Goal: Navigation & Orientation: Find specific page/section

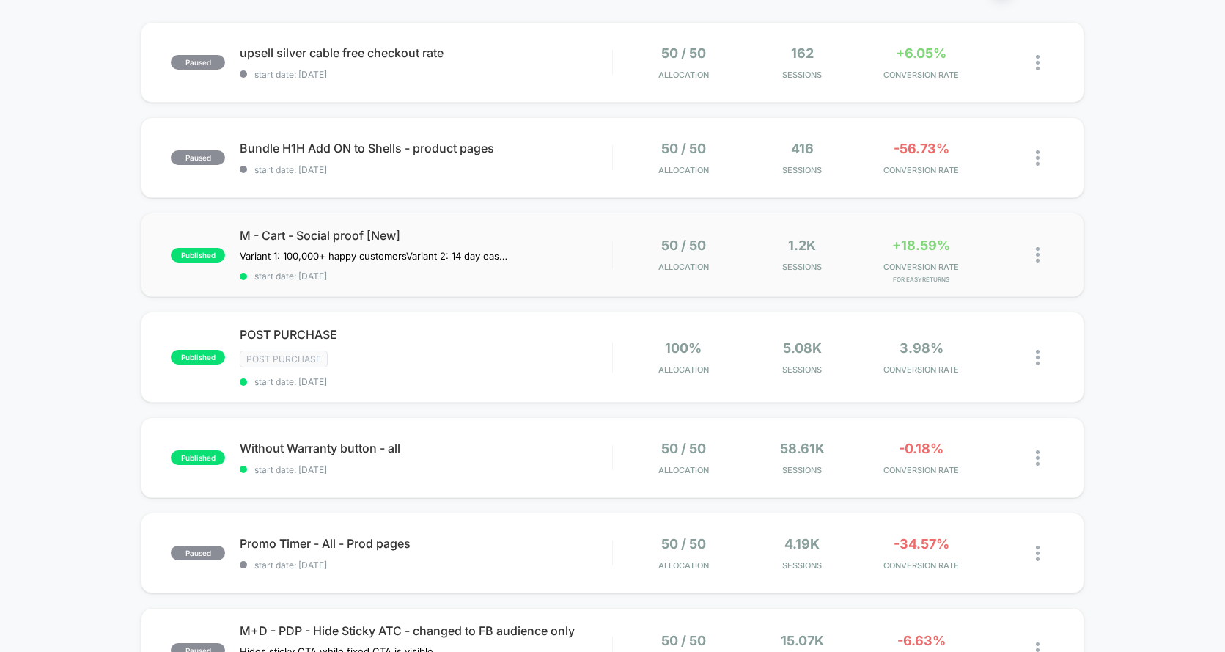
scroll to position [159, 0]
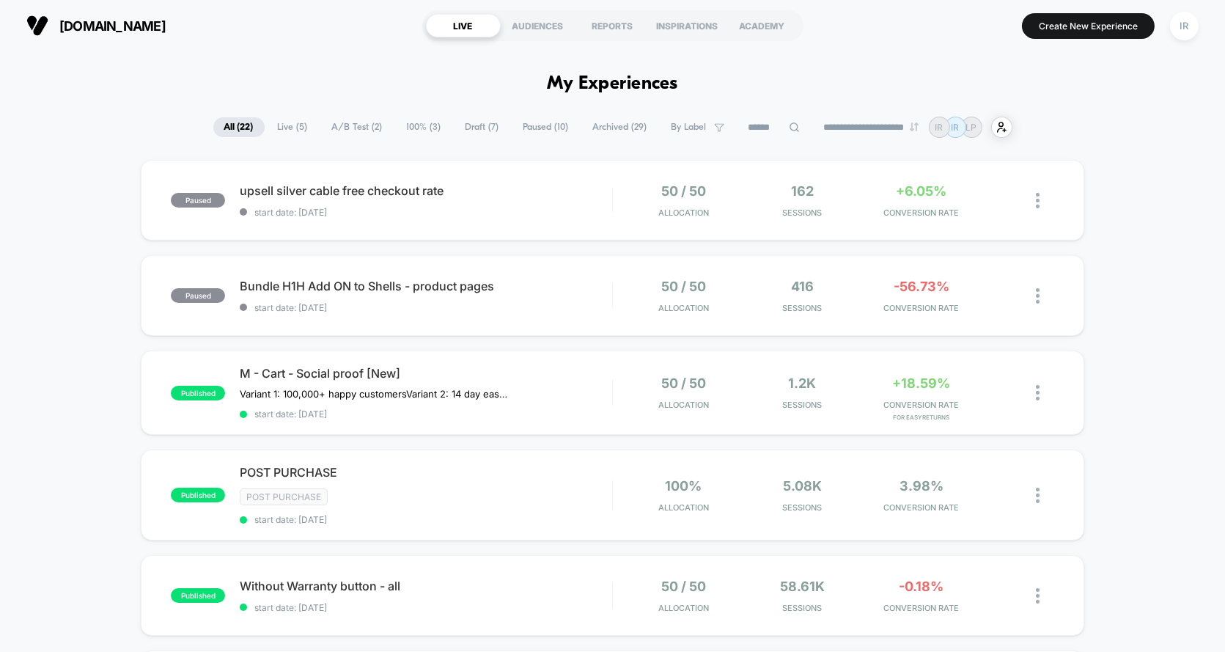
click at [271, 122] on span "Live ( 5 )" at bounding box center [293, 127] width 52 height 20
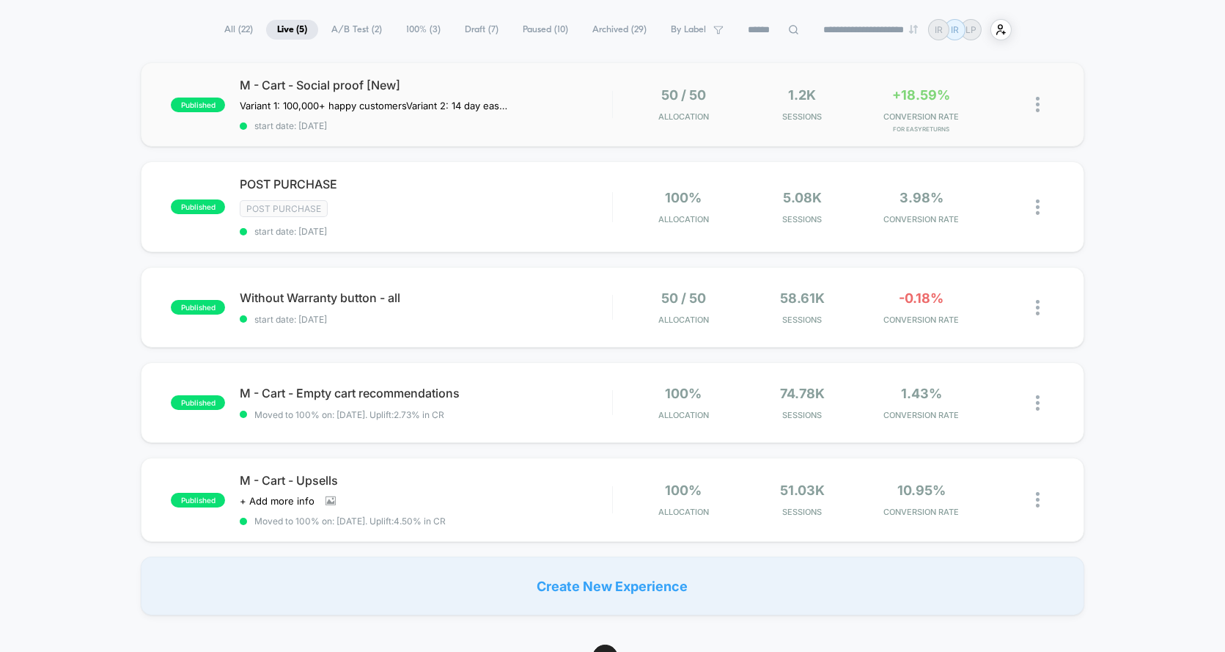
scroll to position [141, 0]
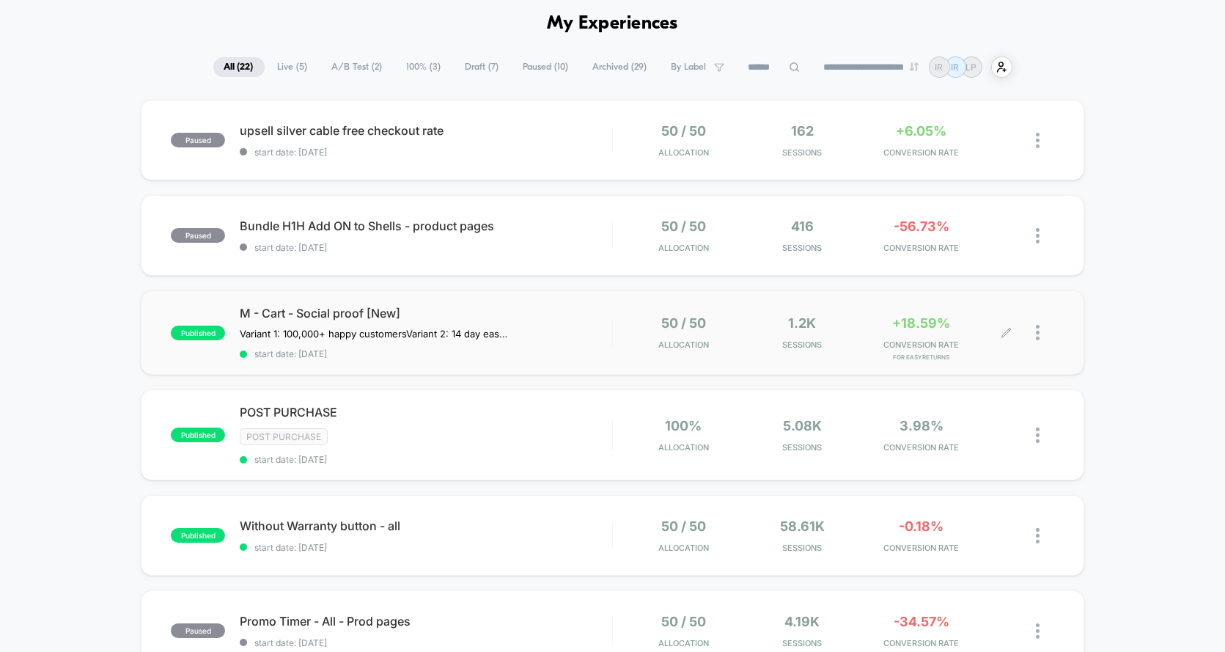
scroll to position [65, 0]
